Goal: Download file/media

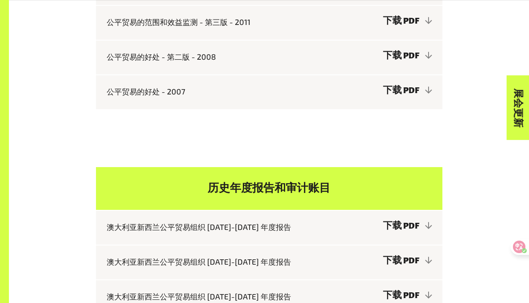
scroll to position [352, 0]
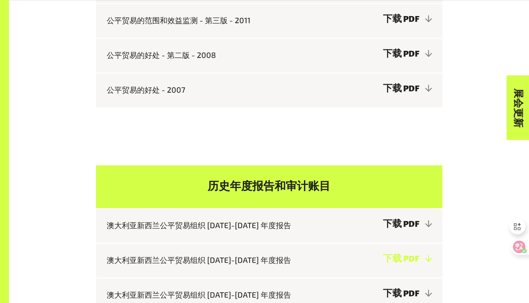
click at [431, 260] on link "下载 PDF" at bounding box center [407, 259] width 48 height 9
click at [431, 229] on link "下载 PDF" at bounding box center [407, 224] width 48 height 9
